Goal: Information Seeking & Learning: Learn about a topic

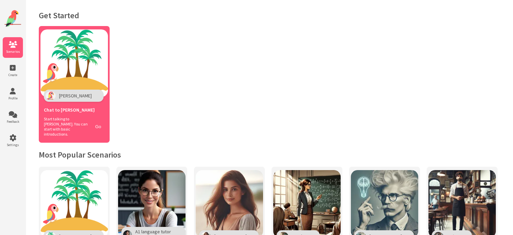
click at [94, 116] on div "Start talking to [PERSON_NAME]. You can start with basic introductions. Go" at bounding box center [74, 126] width 61 height 20
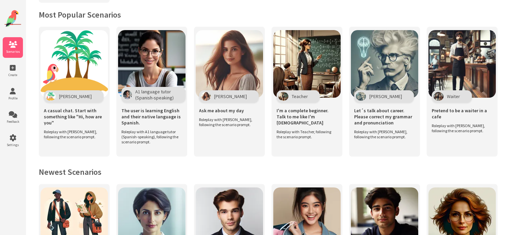
scroll to position [143, 0]
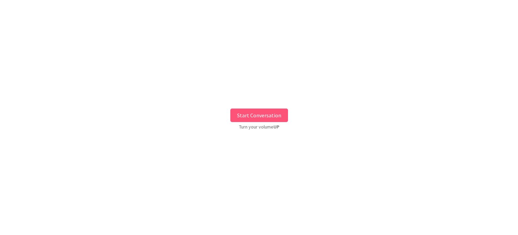
click at [258, 114] on button "Start Conversation" at bounding box center [259, 114] width 58 height 13
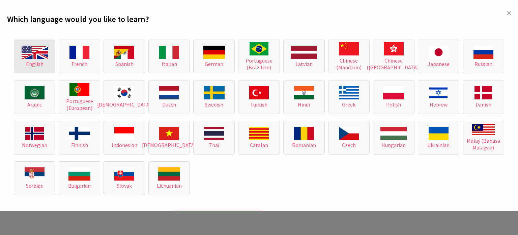
click at [42, 56] on img at bounding box center [35, 52] width 26 height 13
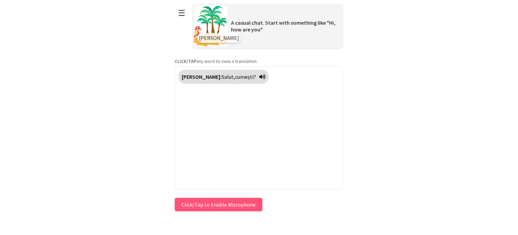
click at [245, 78] on span "ești?" at bounding box center [250, 76] width 11 height 7
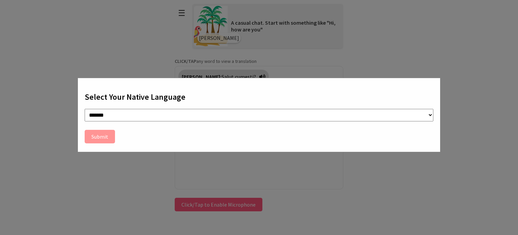
click at [141, 112] on select "**********" at bounding box center [259, 115] width 349 height 12
click at [107, 131] on button "Submit" at bounding box center [100, 136] width 30 height 13
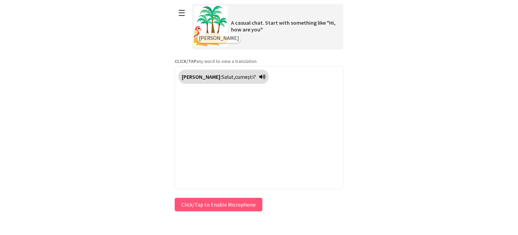
click at [220, 199] on button "Click/Tap to Enable Microphone" at bounding box center [219, 203] width 88 height 13
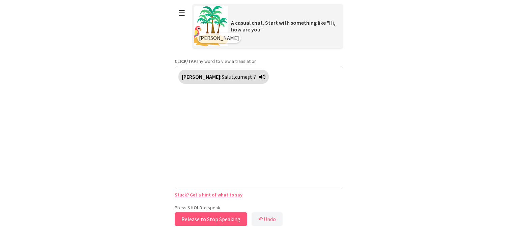
click at [228, 223] on button "Release to Stop Speaking" at bounding box center [211, 218] width 73 height 13
